Goal: Navigation & Orientation: Find specific page/section

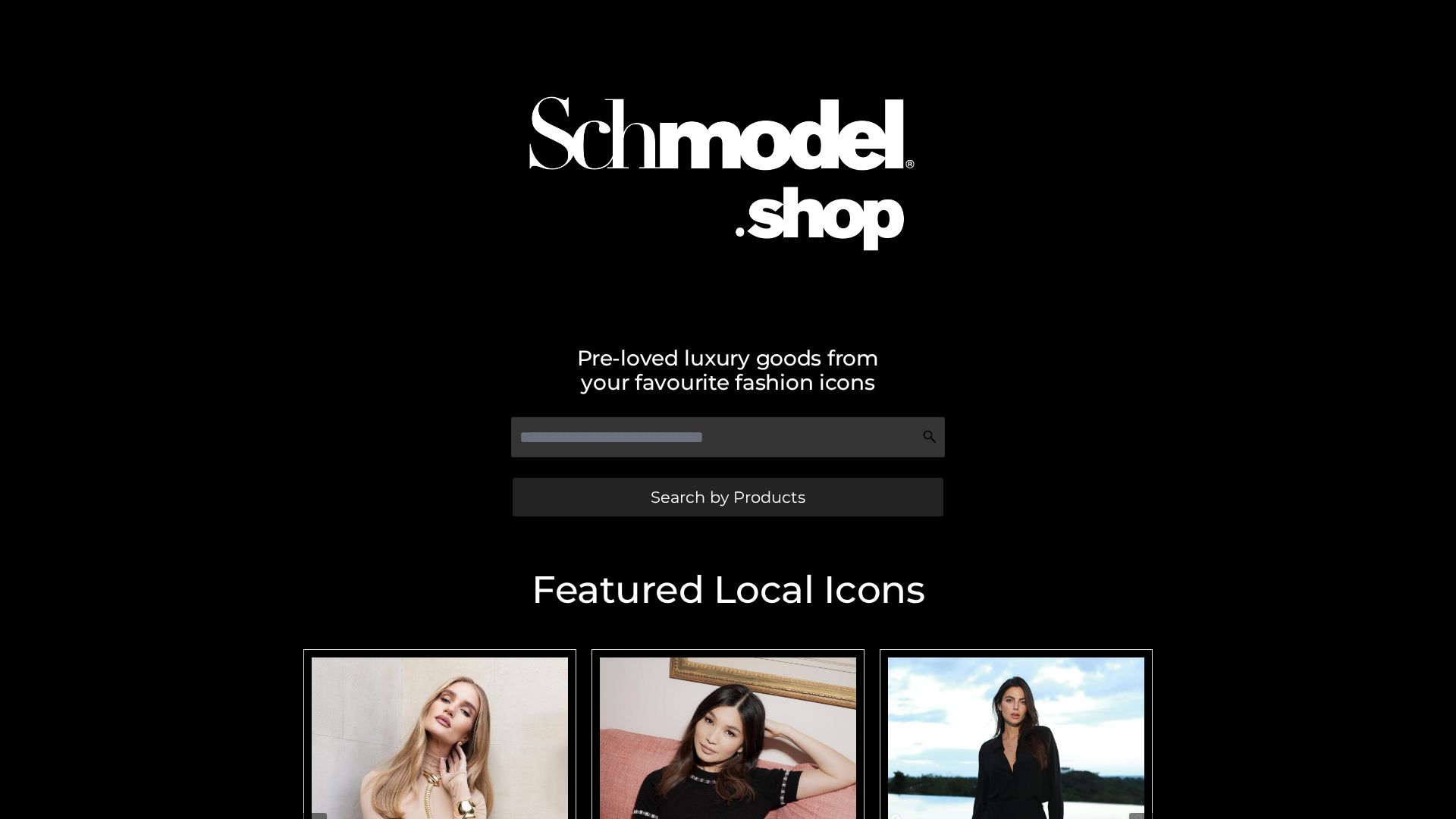
click at [727, 497] on span "Search by Products" at bounding box center [728, 497] width 155 height 15
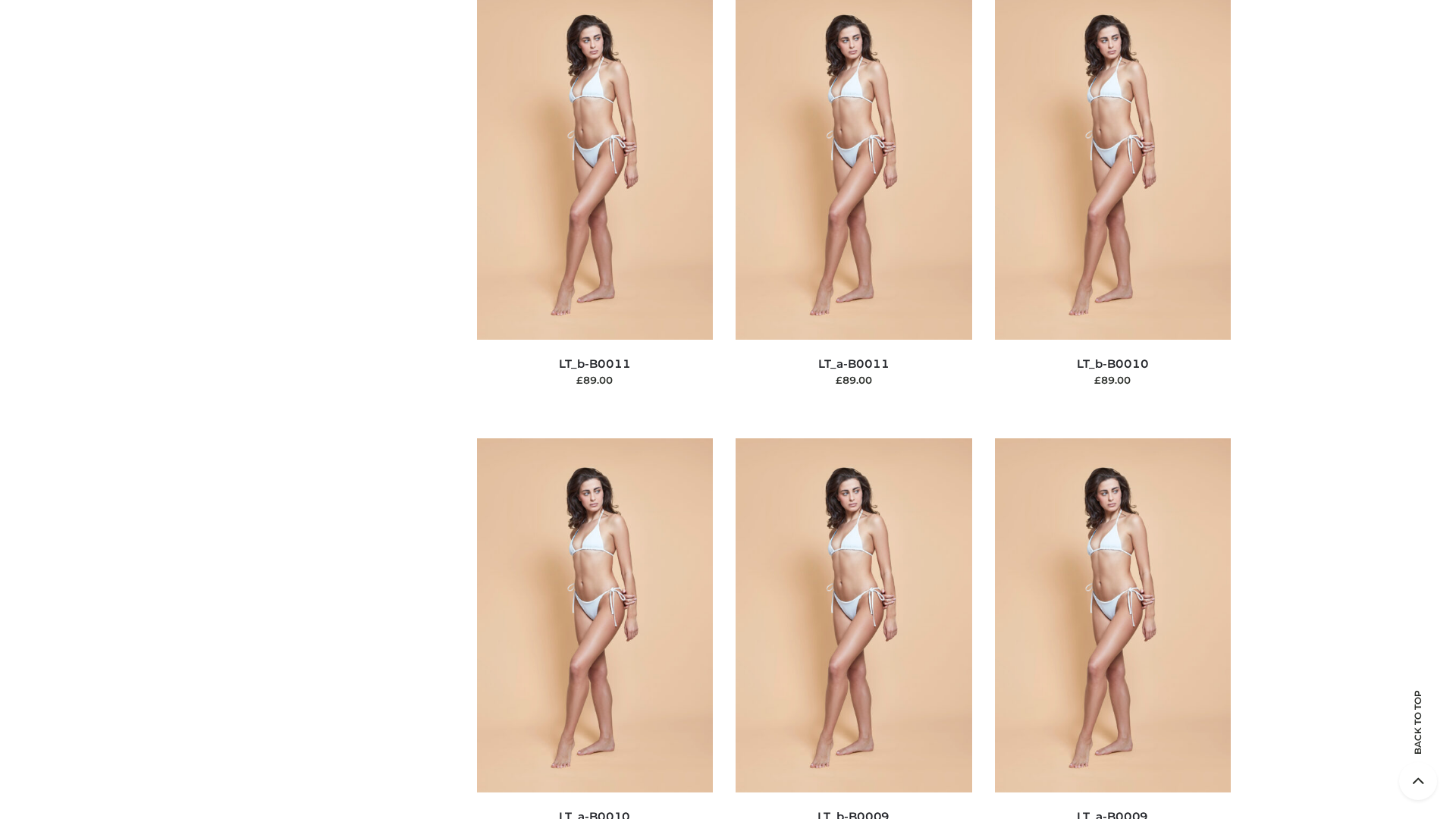
scroll to position [6812, 0]
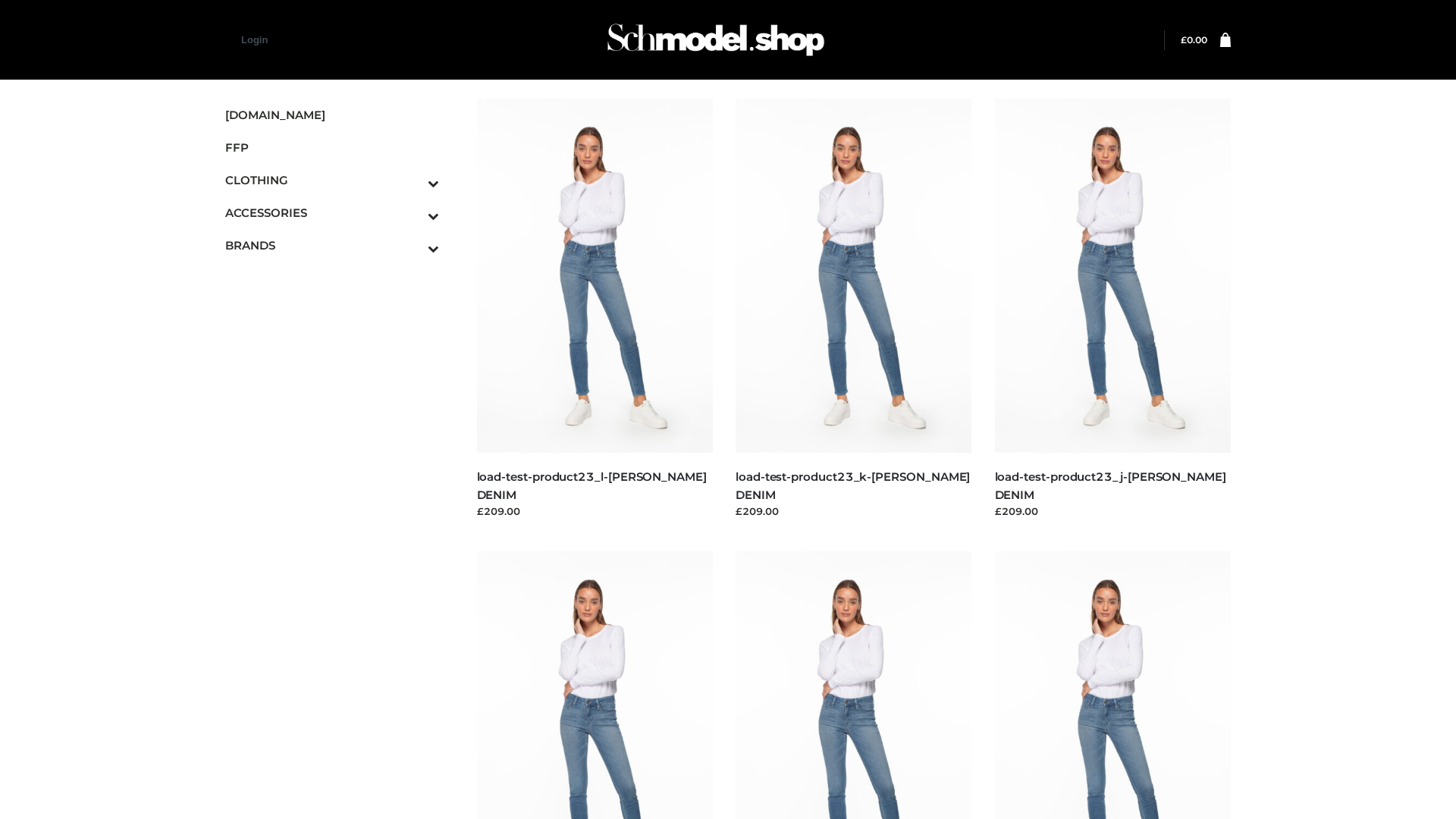
scroll to position [1330, 0]
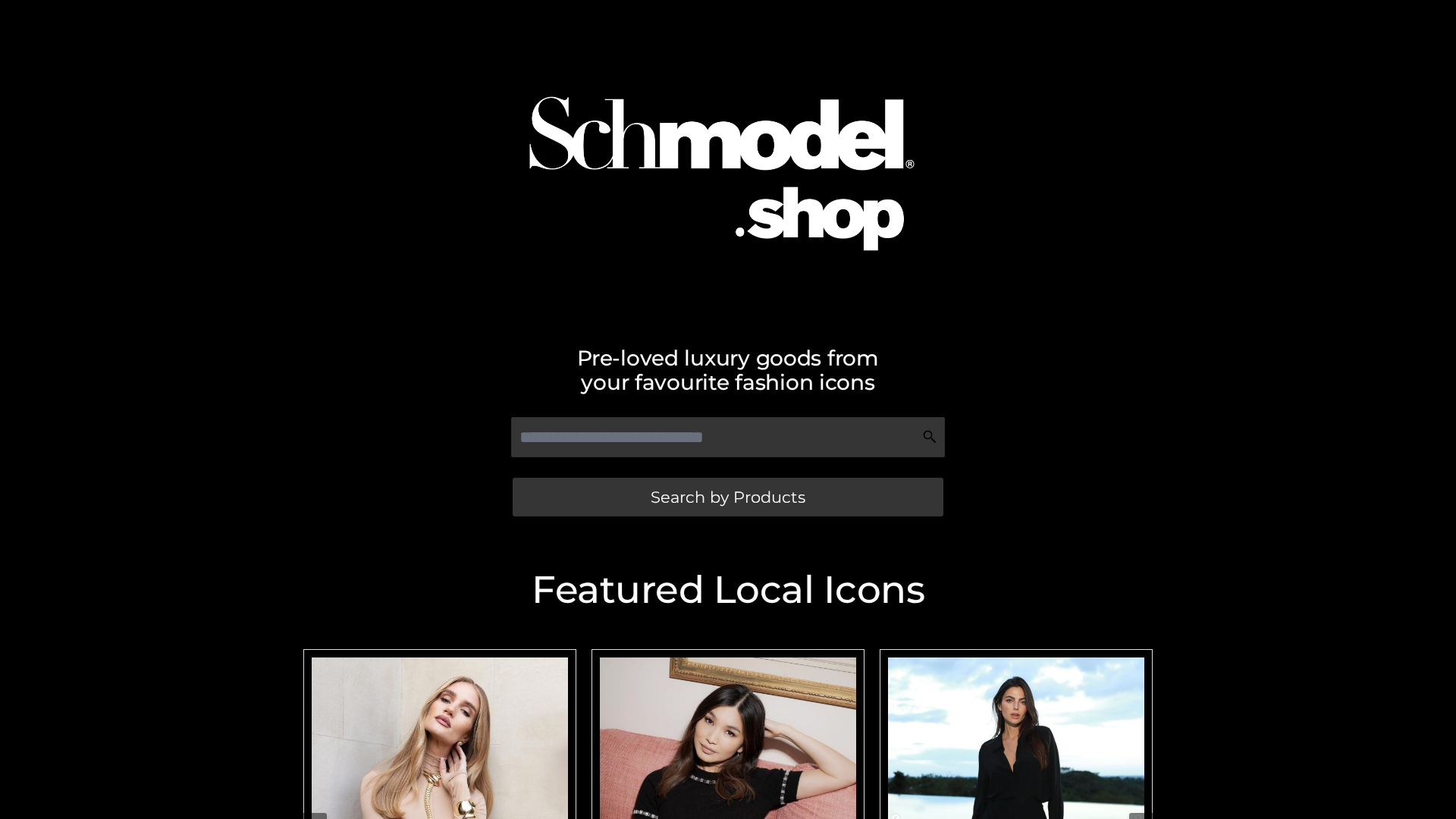
click at [727, 497] on span "Search by Products" at bounding box center [728, 497] width 155 height 15
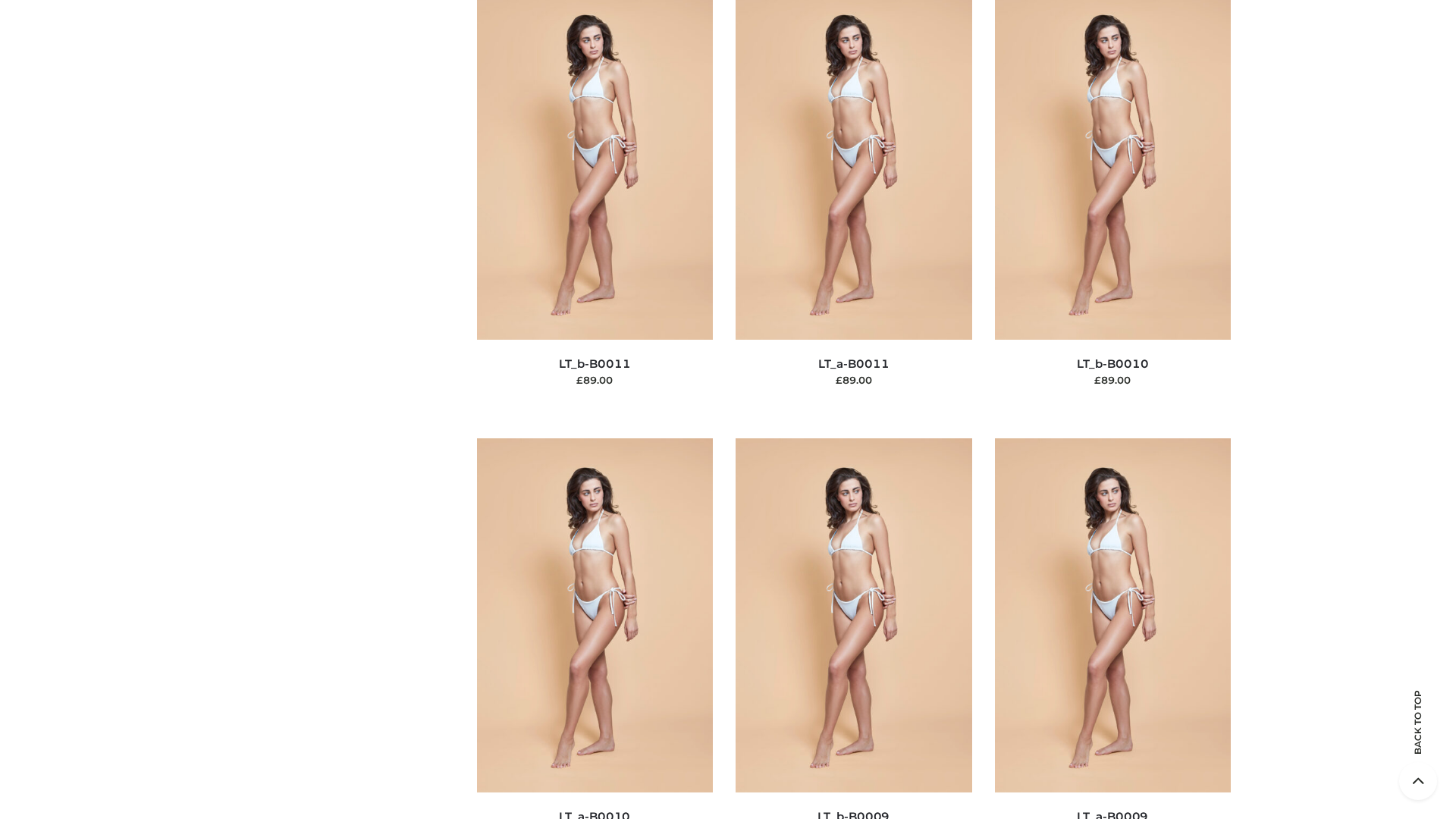
scroll to position [6812, 0]
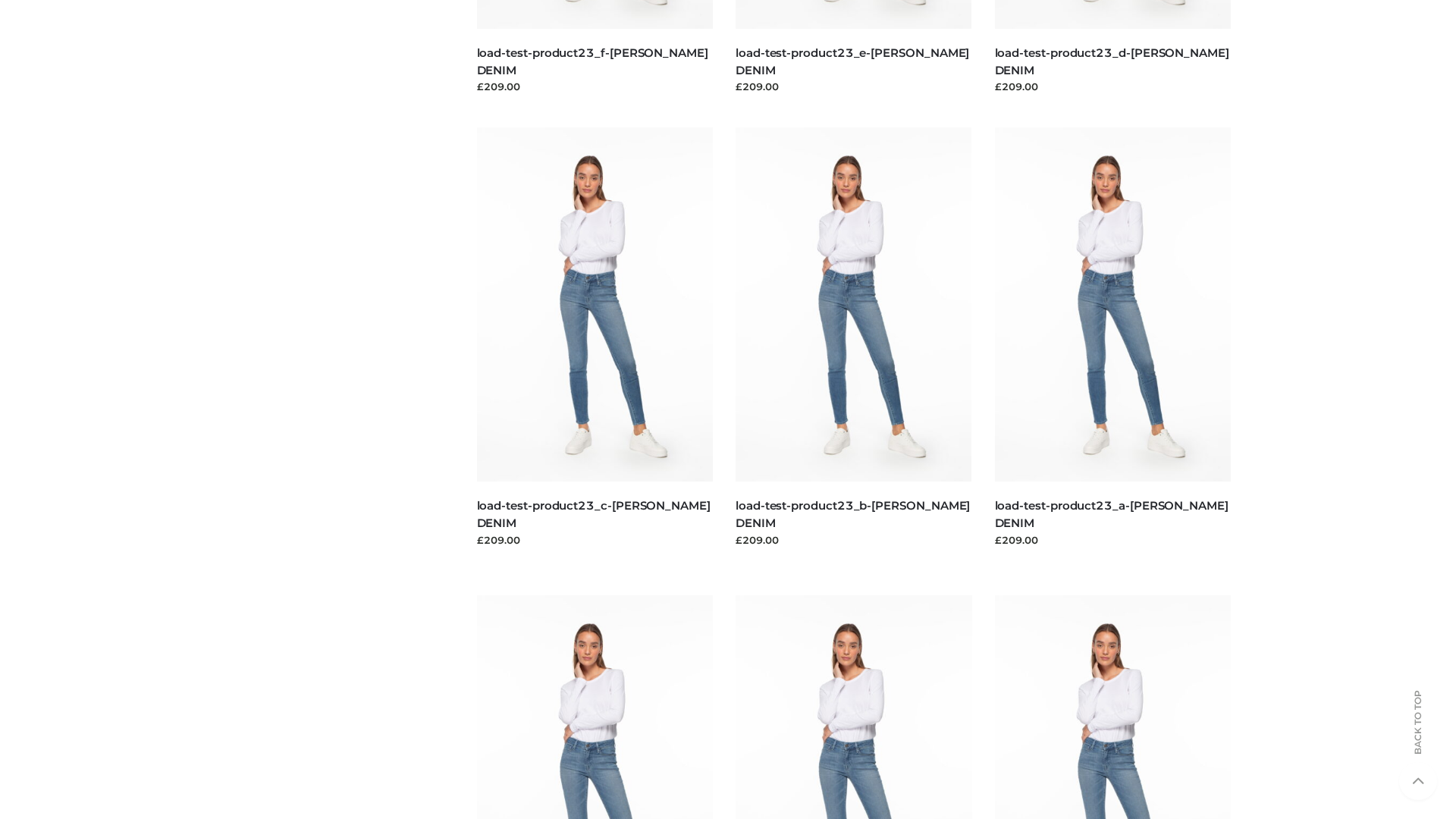
scroll to position [1330, 0]
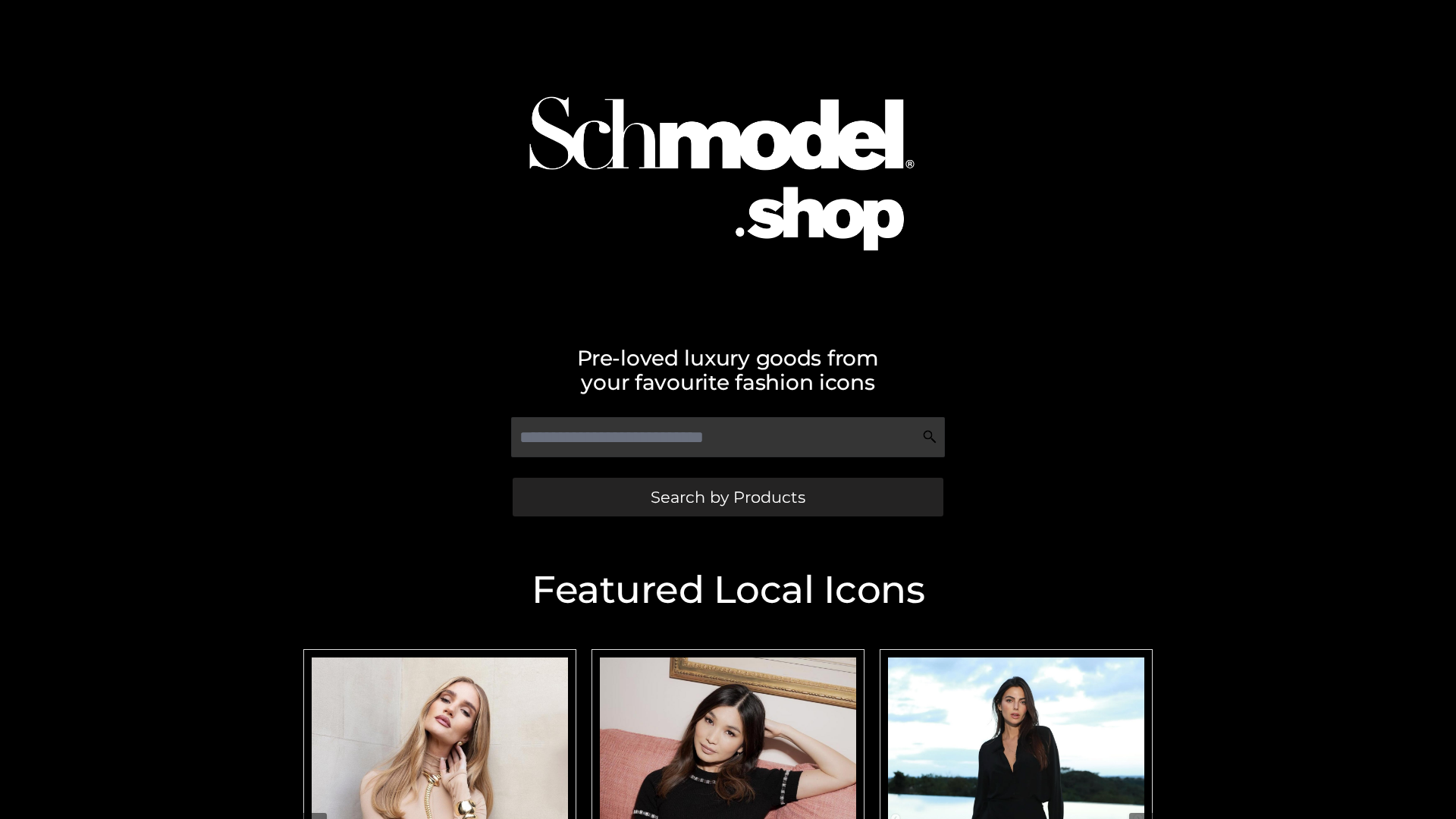
click at [727, 497] on span "Search by Products" at bounding box center [728, 497] width 155 height 15
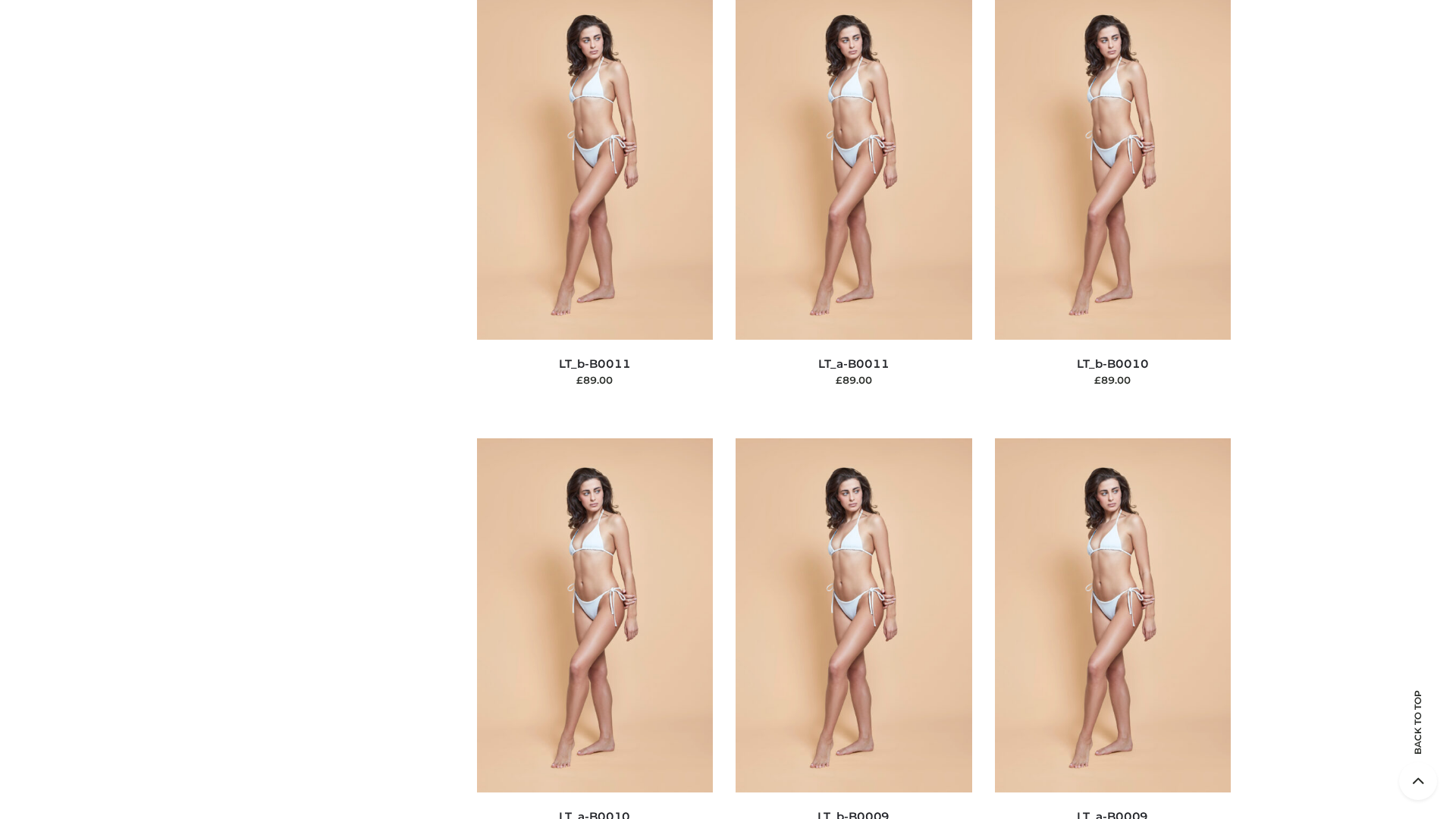
scroll to position [6812, 0]
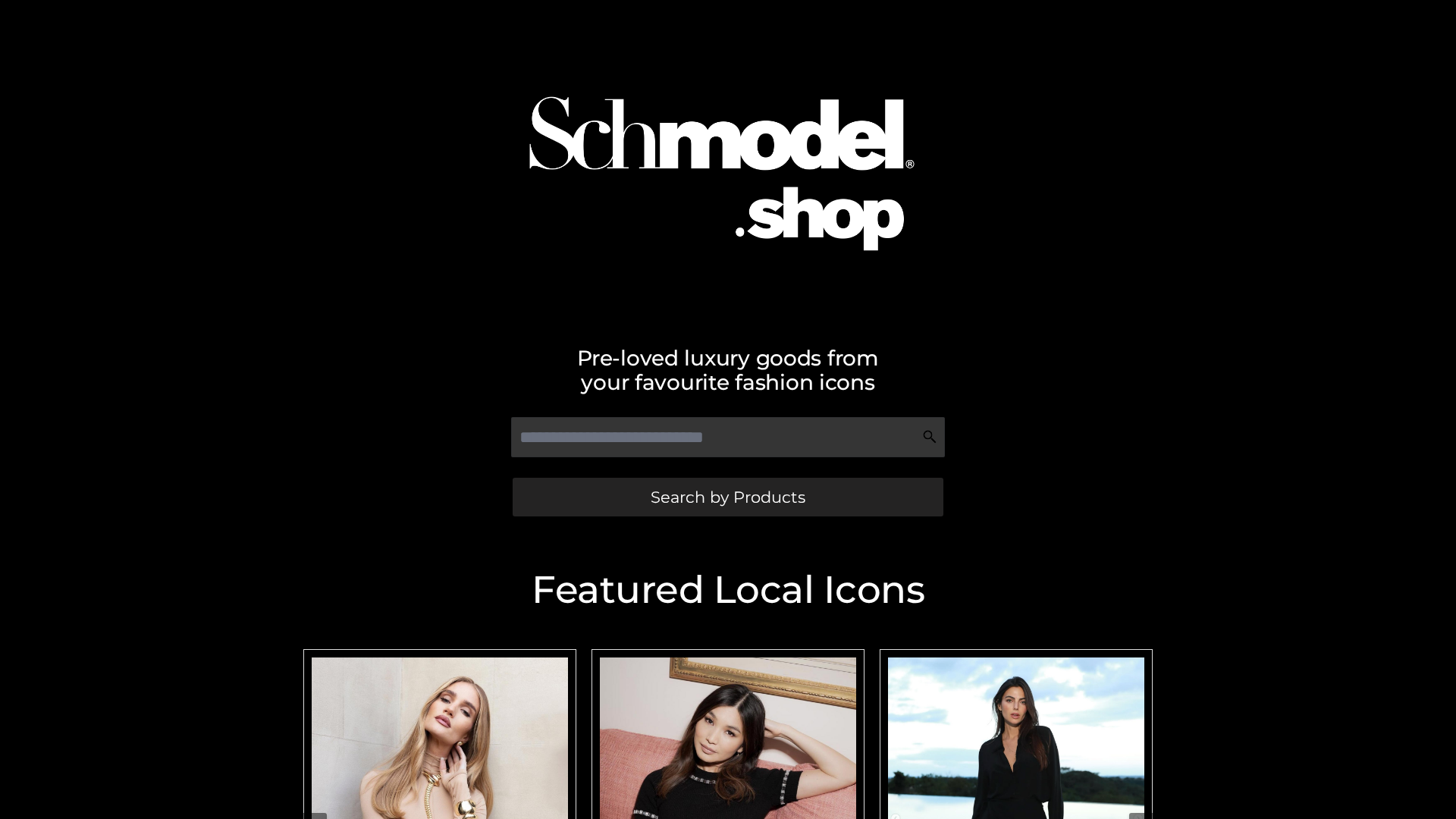
click at [727, 497] on span "Search by Products" at bounding box center [728, 497] width 155 height 15
